Goal: Book appointment/travel/reservation

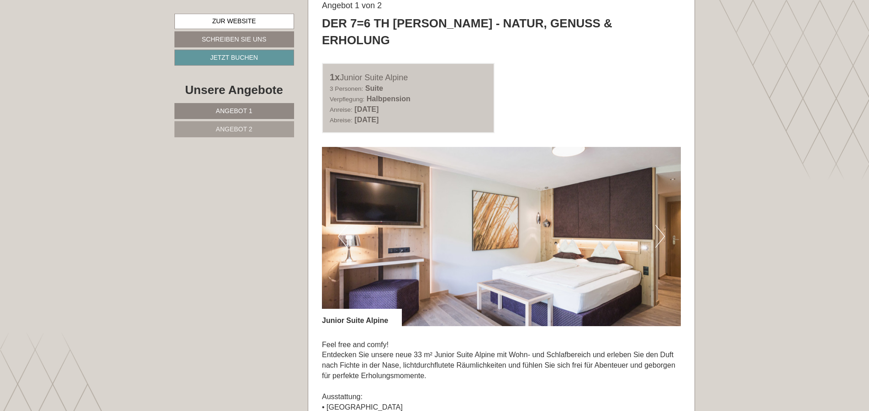
scroll to position [559, 0]
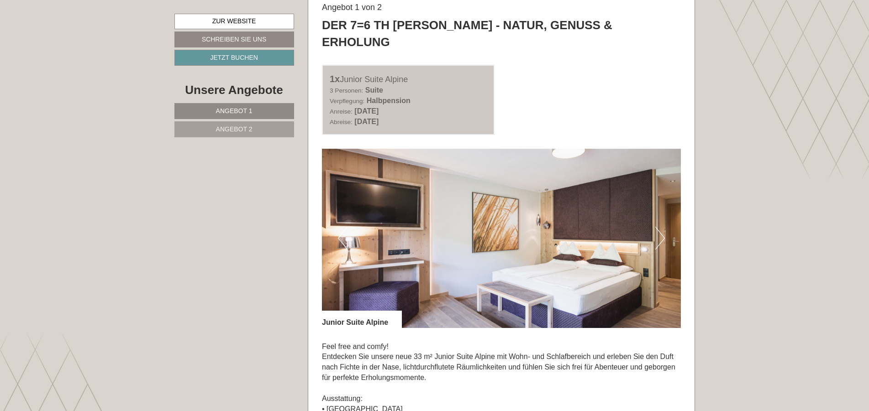
click at [664, 227] on button "Next" at bounding box center [660, 238] width 10 height 23
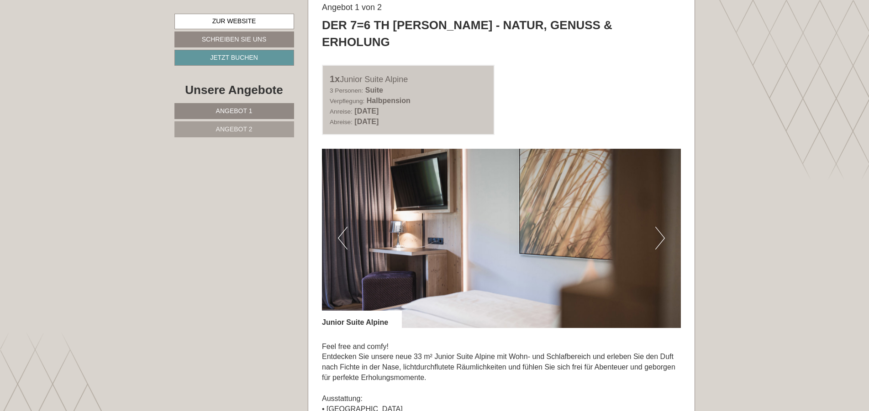
click at [663, 227] on button "Next" at bounding box center [660, 238] width 10 height 23
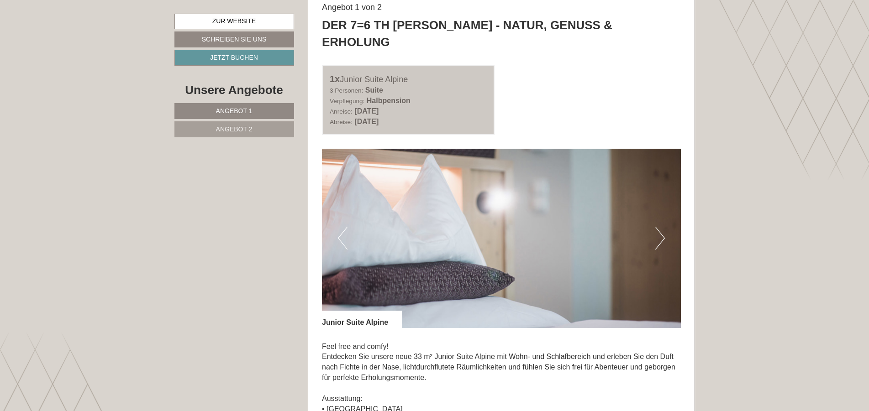
click at [663, 227] on button "Next" at bounding box center [660, 238] width 10 height 23
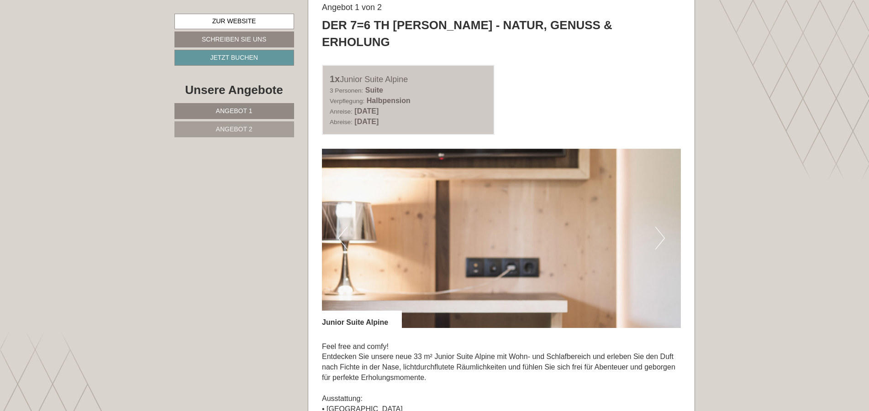
click at [663, 227] on button "Next" at bounding box center [660, 238] width 10 height 23
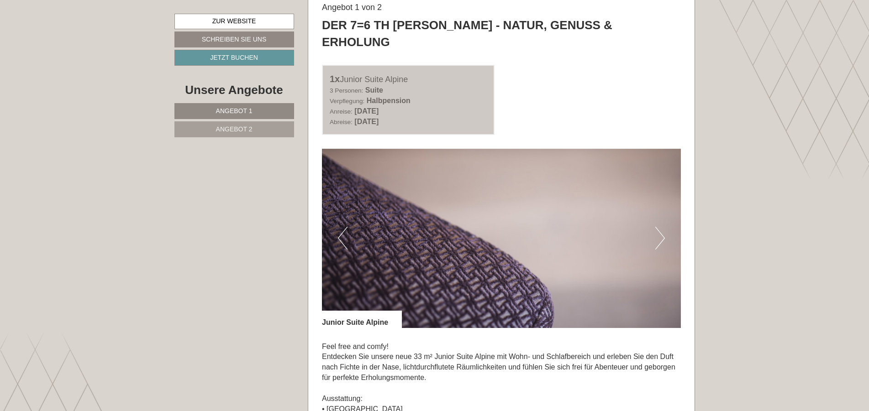
click at [663, 227] on button "Next" at bounding box center [660, 238] width 10 height 23
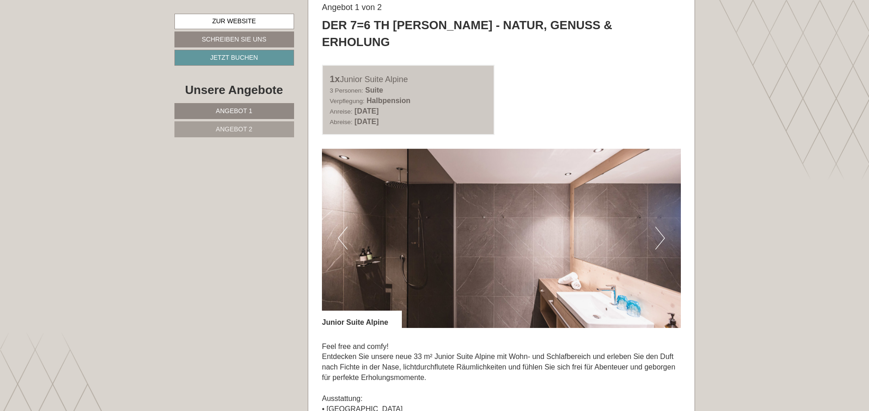
click at [663, 227] on button "Next" at bounding box center [660, 238] width 10 height 23
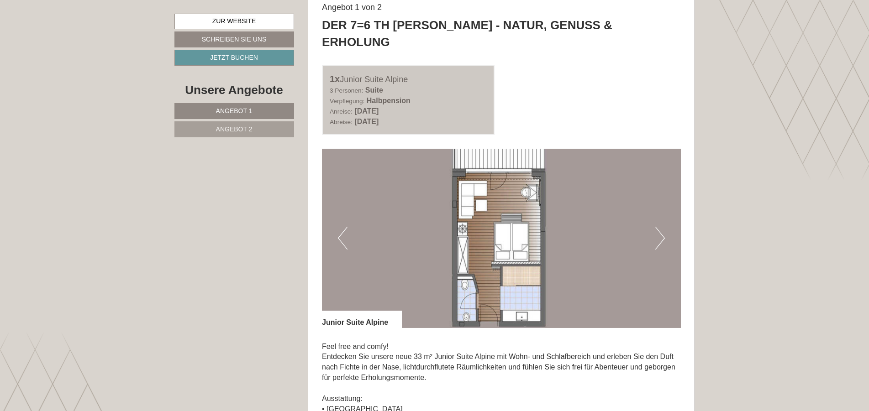
click at [662, 227] on button "Next" at bounding box center [660, 238] width 10 height 23
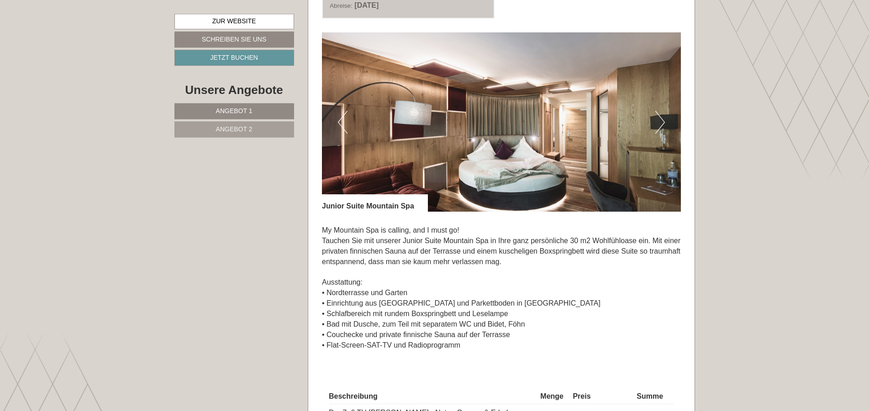
scroll to position [1397, 0]
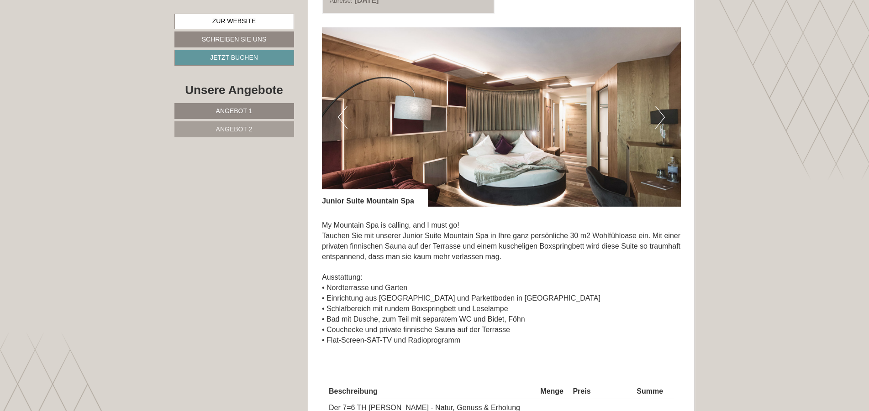
click at [660, 106] on button "Next" at bounding box center [660, 117] width 10 height 23
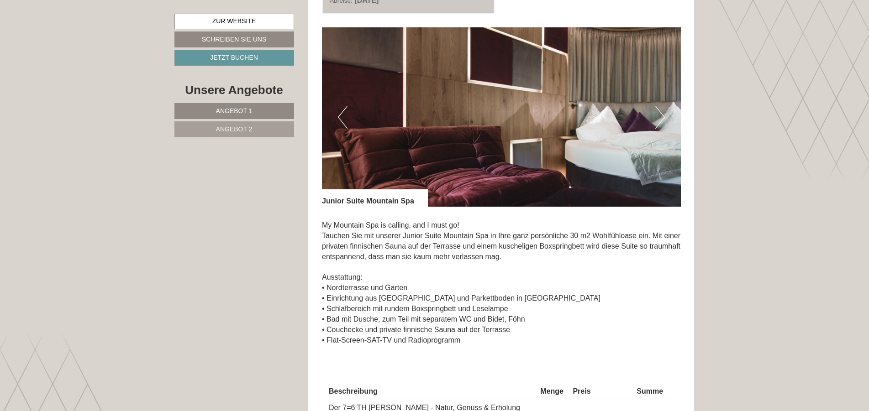
click at [661, 106] on button "Next" at bounding box center [660, 117] width 10 height 23
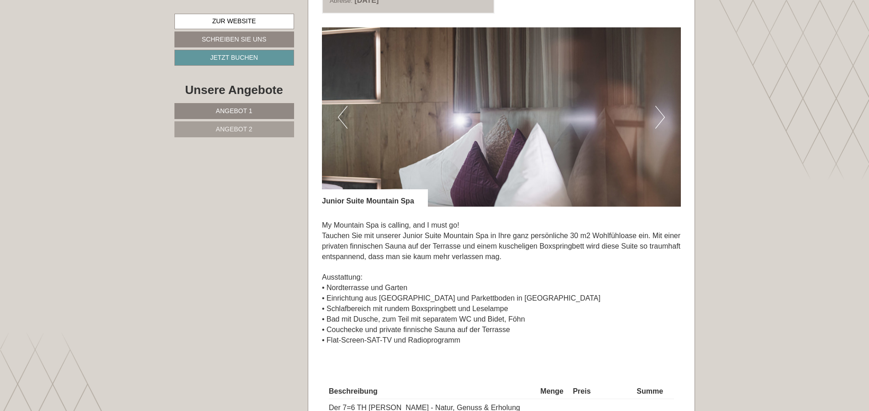
click at [661, 106] on button "Next" at bounding box center [660, 117] width 10 height 23
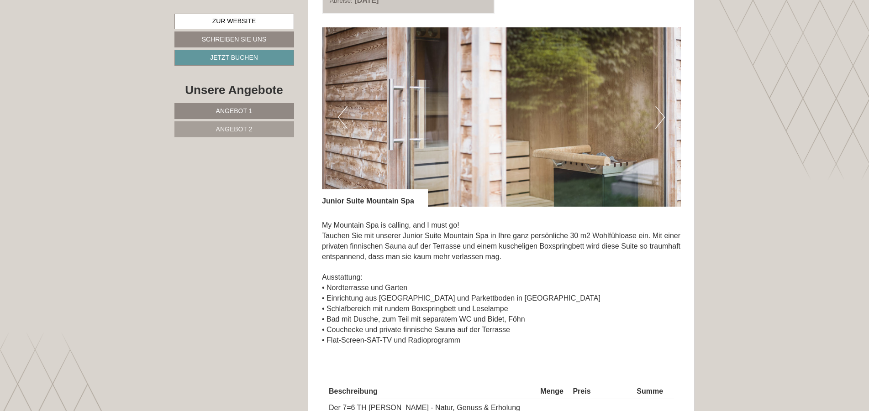
click at [662, 106] on button "Next" at bounding box center [660, 117] width 10 height 23
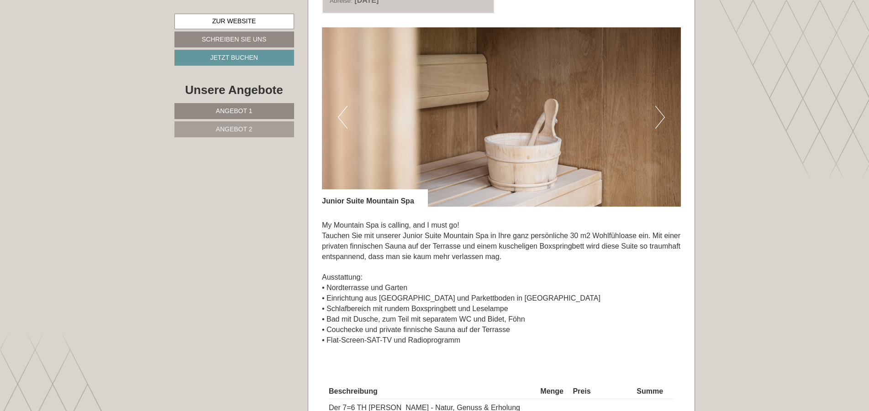
click at [662, 106] on button "Next" at bounding box center [660, 117] width 10 height 23
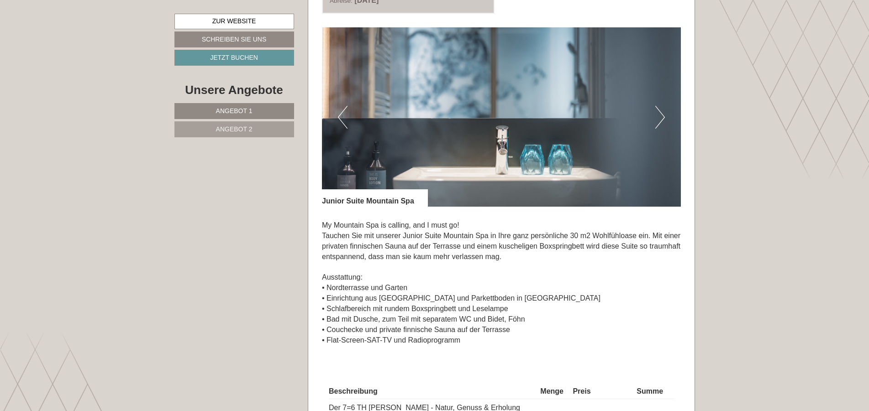
click at [662, 106] on button "Next" at bounding box center [660, 117] width 10 height 23
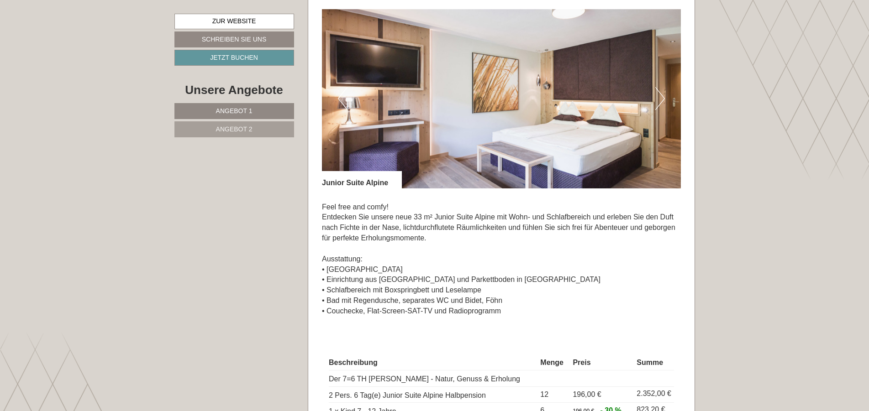
scroll to position [978, 0]
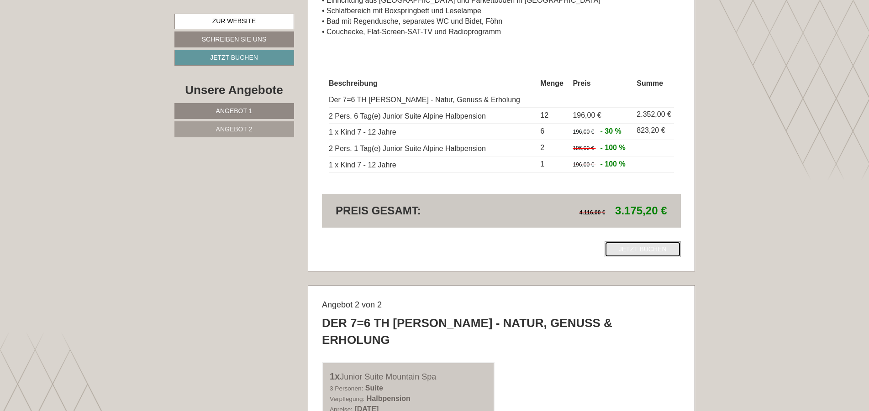
click at [643, 242] on link "Jetzt buchen" at bounding box center [643, 250] width 76 height 16
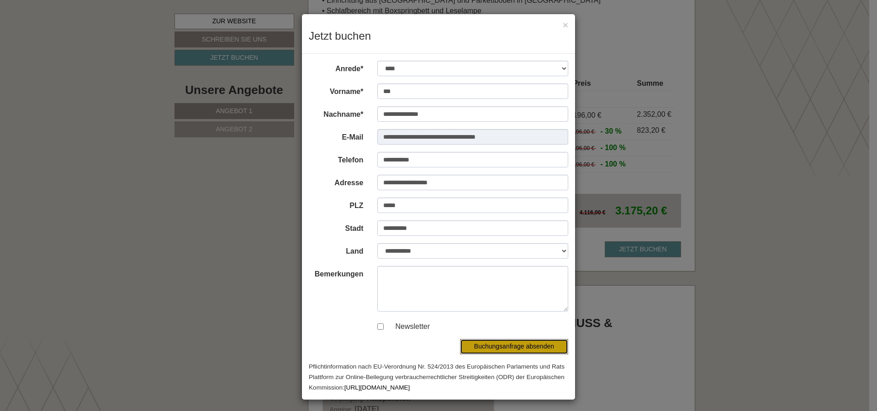
click at [520, 348] on button "Buchungsanfrage absenden" at bounding box center [514, 347] width 108 height 16
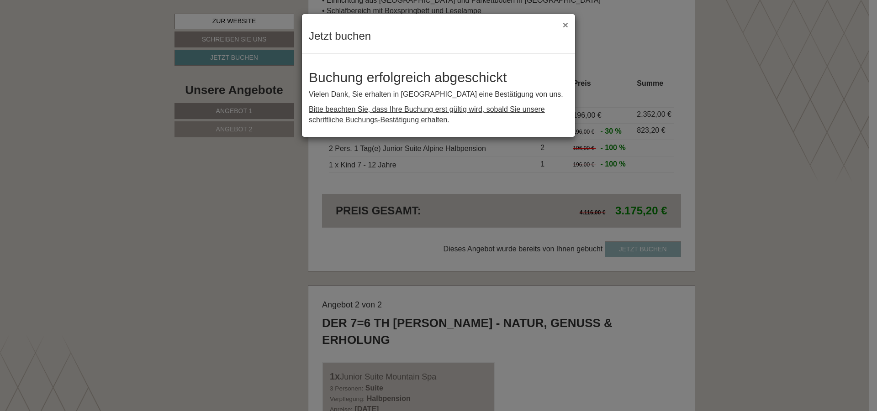
click at [566, 26] on button "×" at bounding box center [565, 25] width 5 height 10
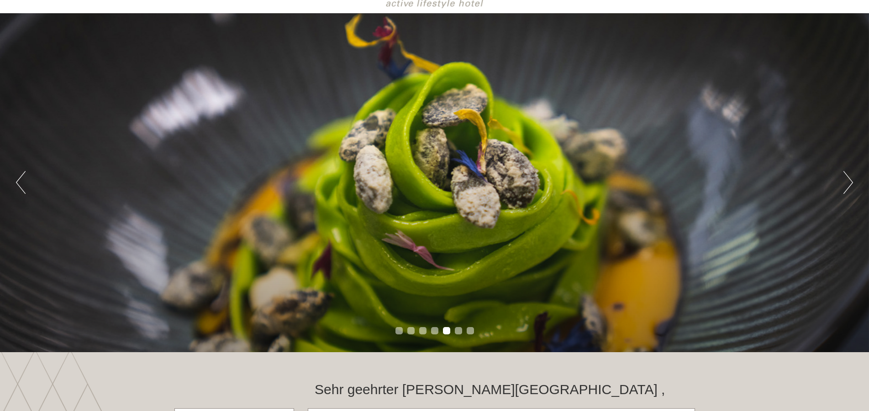
scroll to position [0, 0]
